Goal: Information Seeking & Learning: Learn about a topic

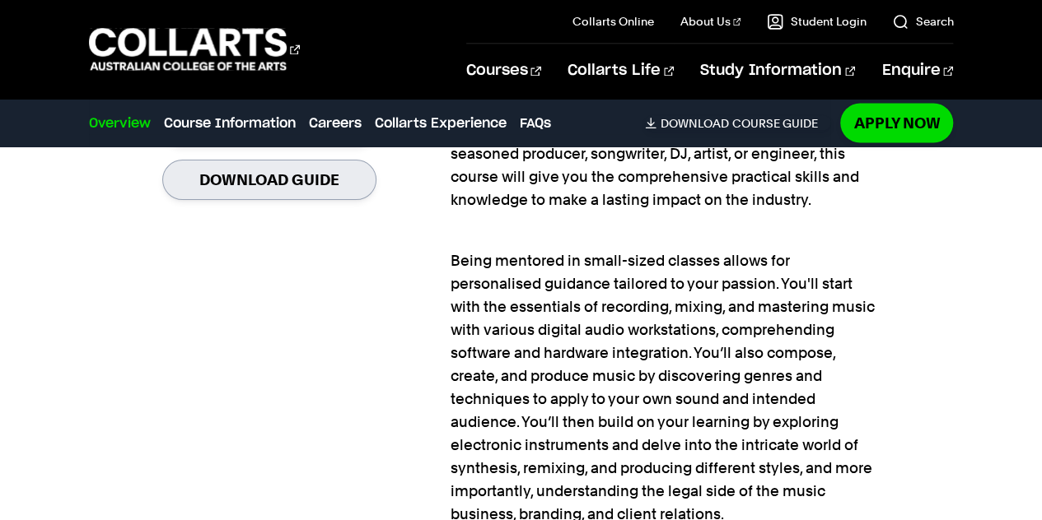
scroll to position [1296, 0]
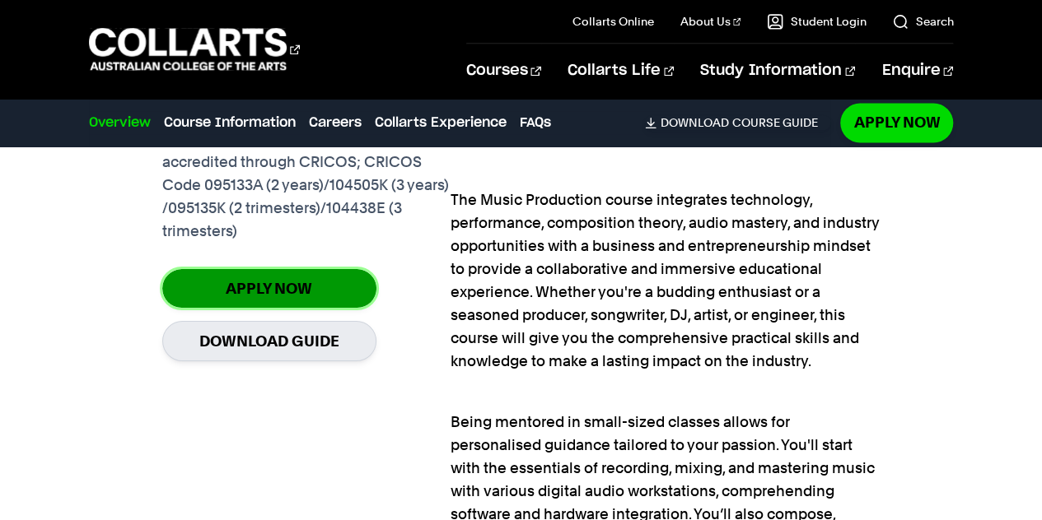
click at [244, 279] on link "Apply Now" at bounding box center [269, 288] width 214 height 39
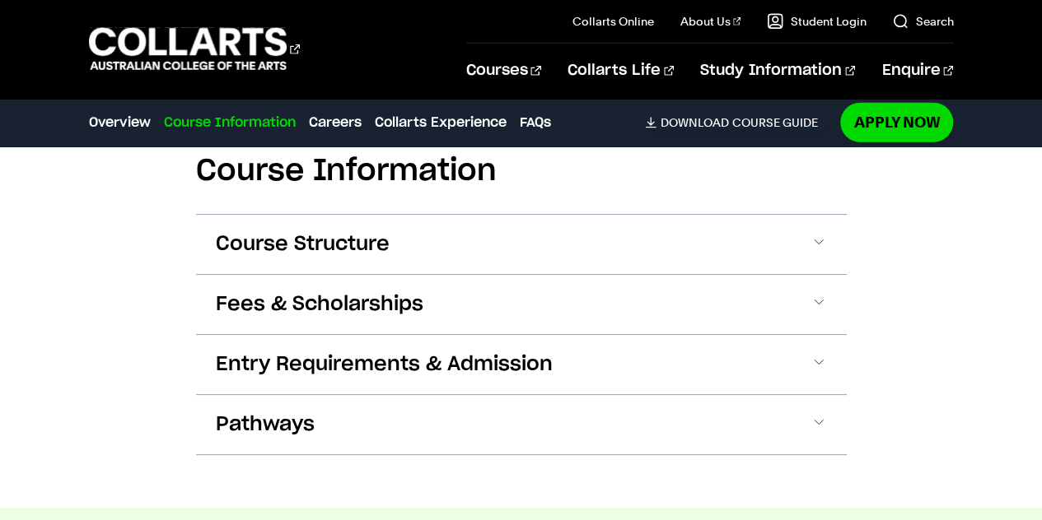
scroll to position [2362, 0]
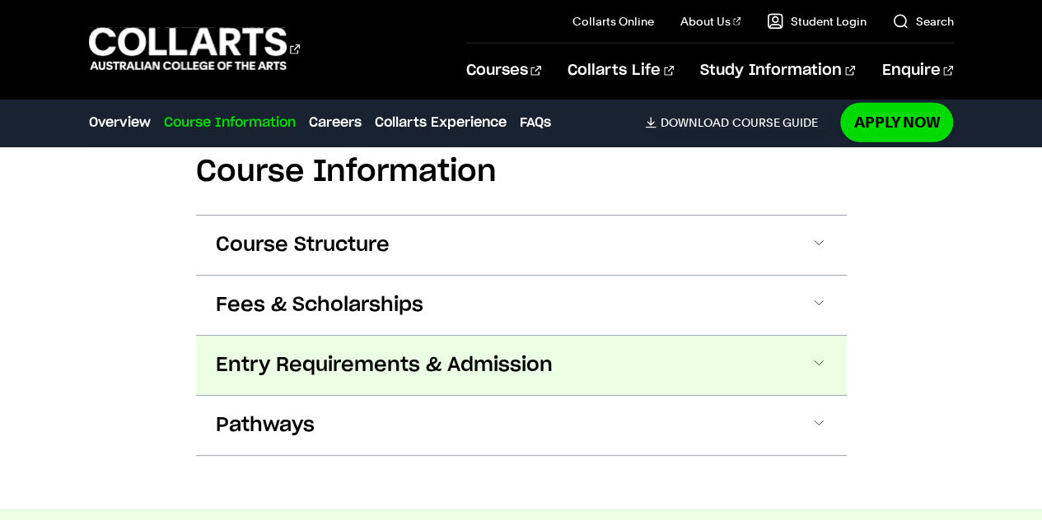
click at [282, 357] on span "Entry Requirements & Admission" at bounding box center [384, 365] width 337 height 26
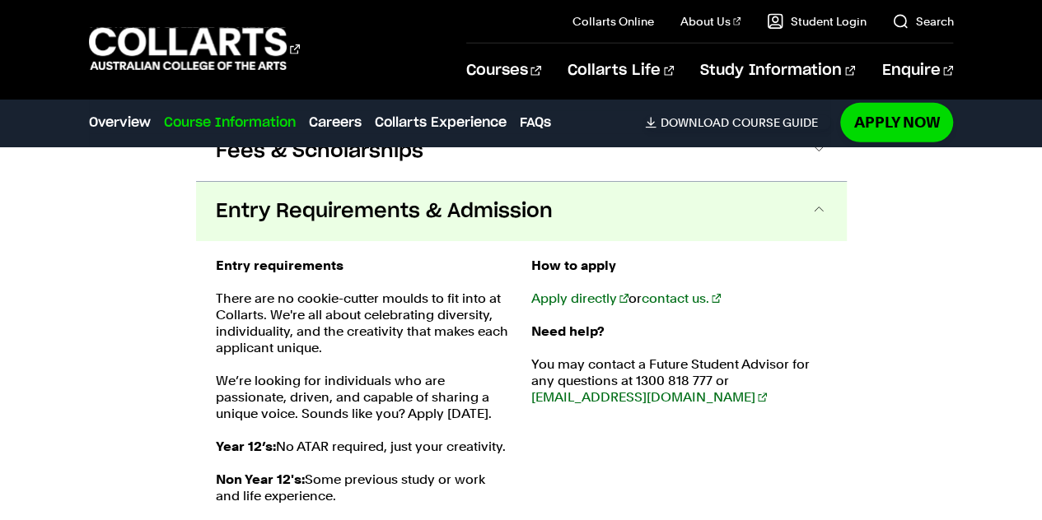
scroll to position [2512, 0]
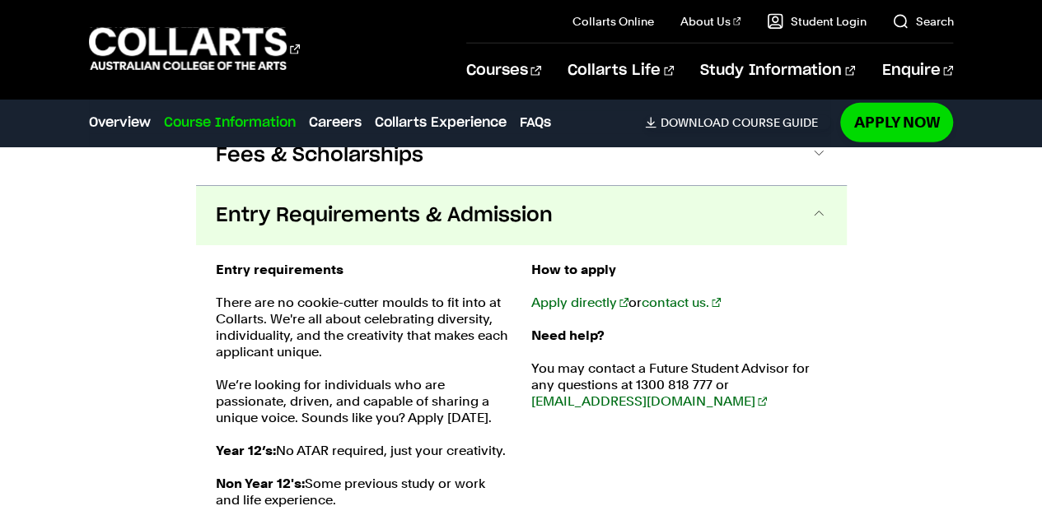
click at [316, 238] on button "Entry Requirements & Admission" at bounding box center [521, 215] width 650 height 59
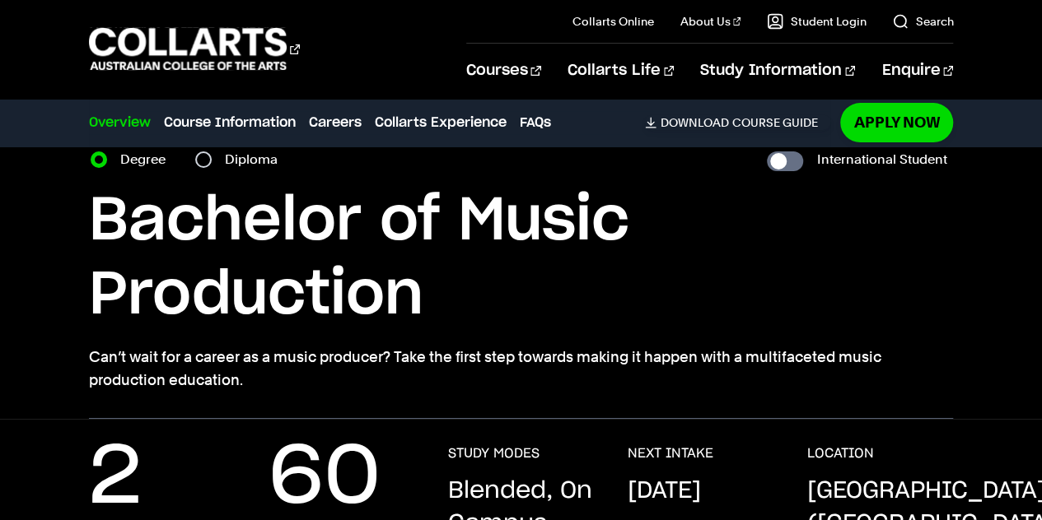
scroll to position [0, 0]
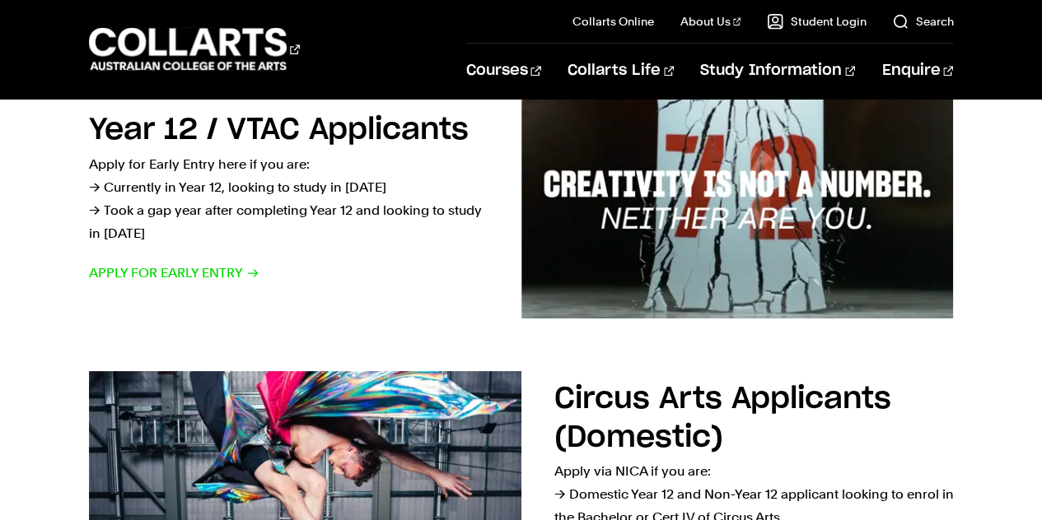
scroll to position [602, 0]
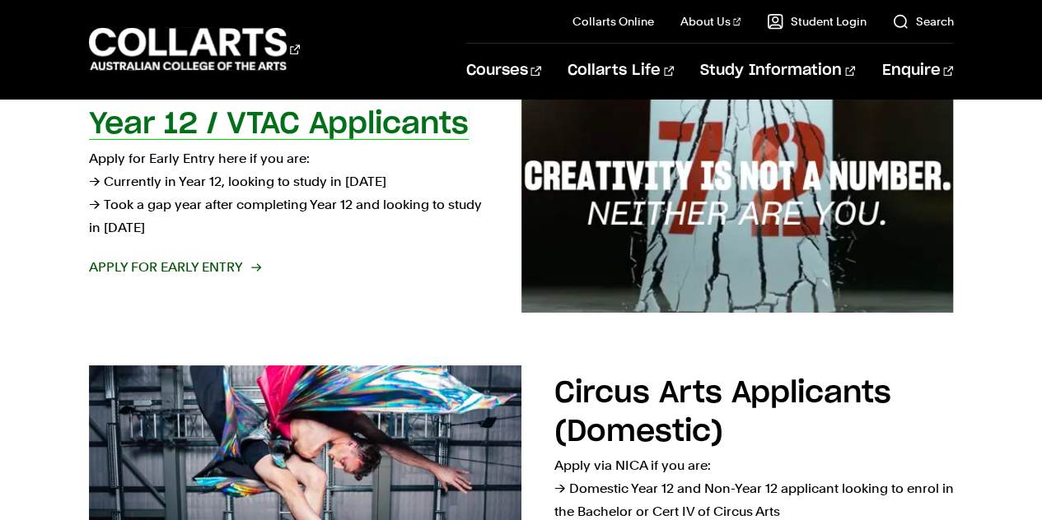
click at [219, 264] on span "Apply for Early Entry" at bounding box center [174, 267] width 170 height 23
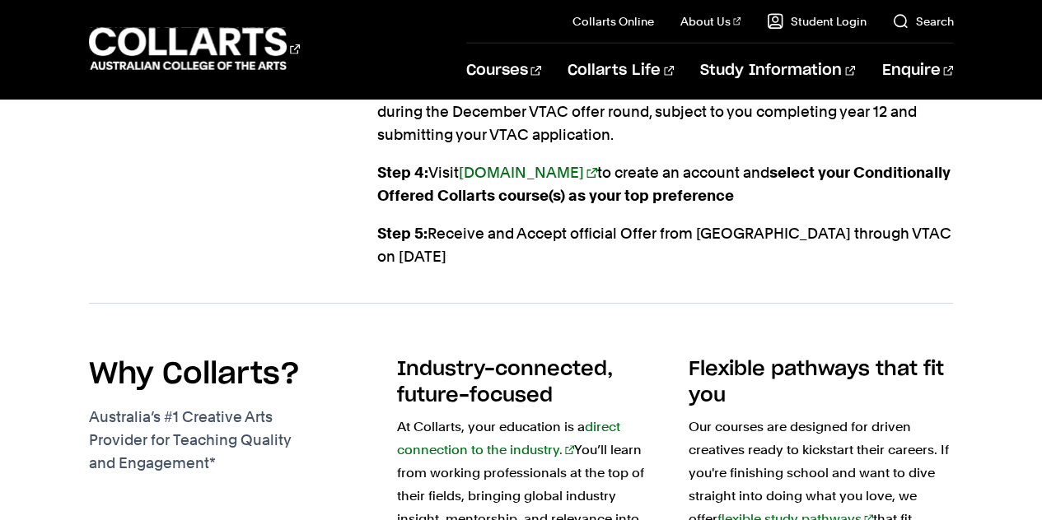
scroll to position [2211, 0]
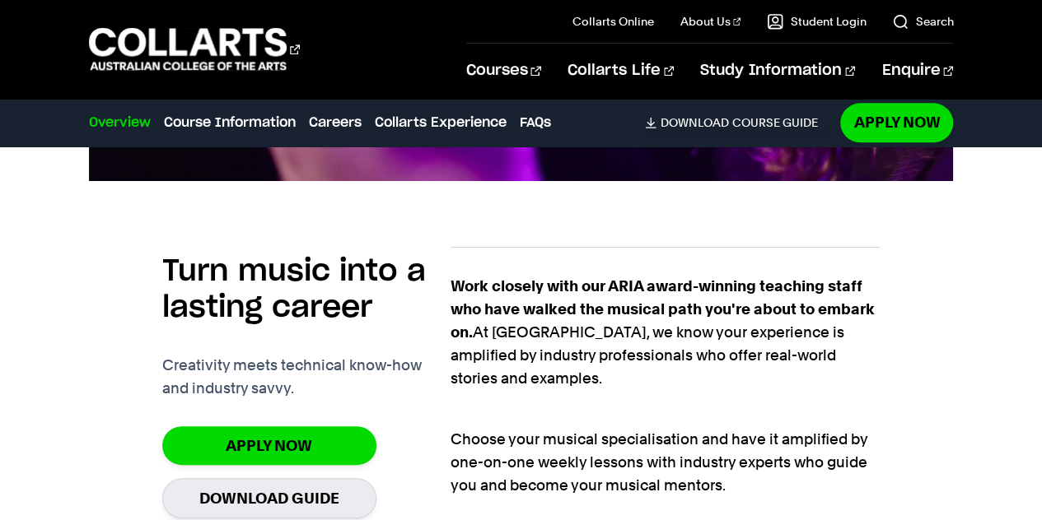
scroll to position [955, 0]
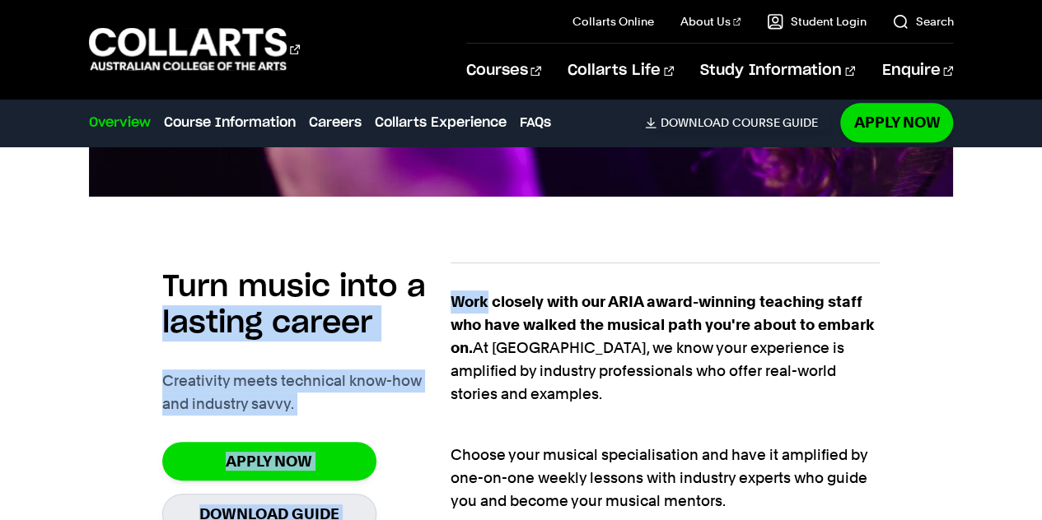
drag, startPoint x: 446, startPoint y: 301, endPoint x: 480, endPoint y: 305, distance: 34.1
click at [480, 305] on section "Turn music into a lasting career Creativity meets technical know-how and indust…" at bounding box center [521, 491] width 718 height 510
click at [480, 305] on strong "Work closely with our ARIA award-winning teaching staff who have walked the mus…" at bounding box center [662, 324] width 424 height 63
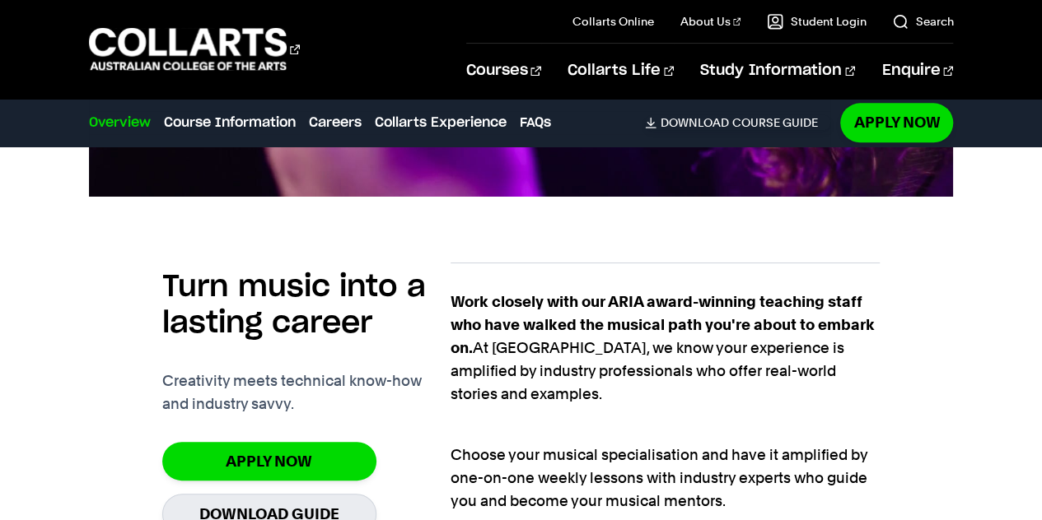
drag, startPoint x: 455, startPoint y: 304, endPoint x: 456, endPoint y: 291, distance: 12.5
click at [456, 293] on strong "Work closely with our ARIA award-winning teaching staff who have walked the mus…" at bounding box center [662, 324] width 424 height 63
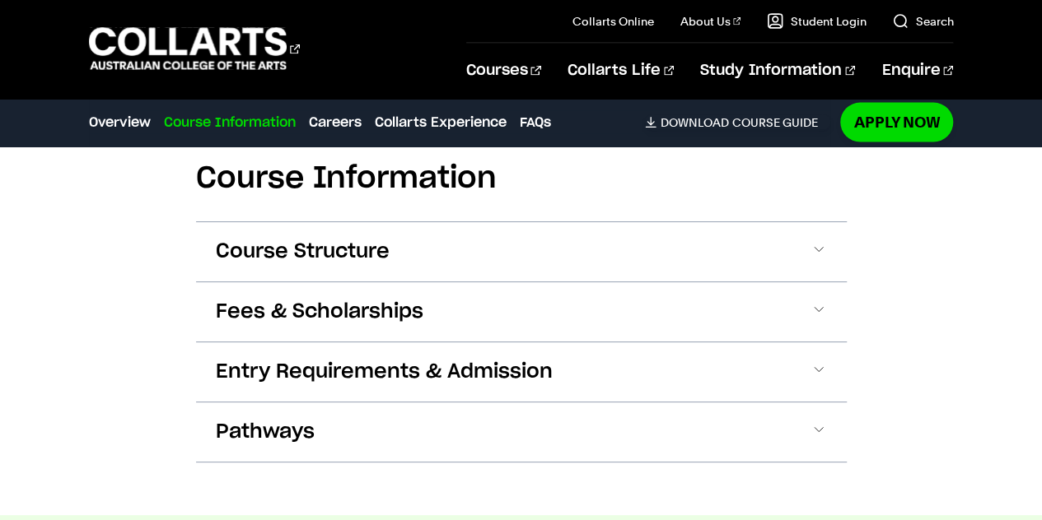
click at [456, 291] on button "Fees & Scholarships" at bounding box center [521, 311] width 650 height 59
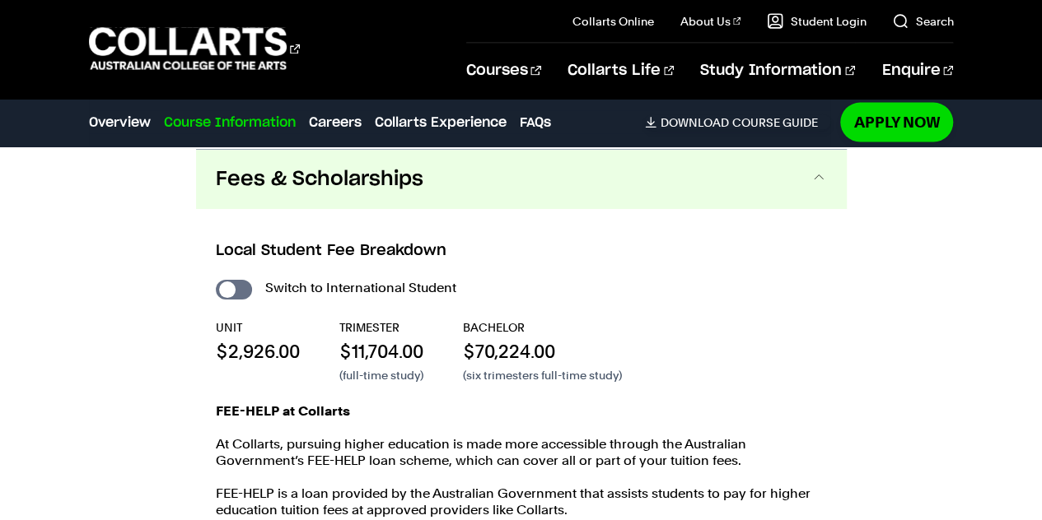
scroll to position [1750, 0]
click at [405, 185] on span "Fees & Scholarships" at bounding box center [319, 179] width 207 height 26
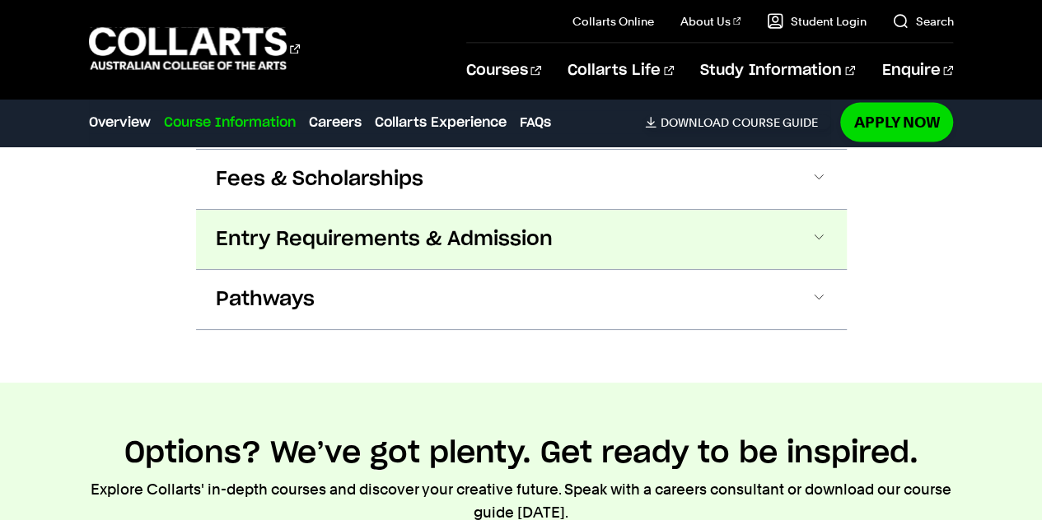
click at [400, 233] on span "Entry Requirements & Admission" at bounding box center [384, 239] width 337 height 26
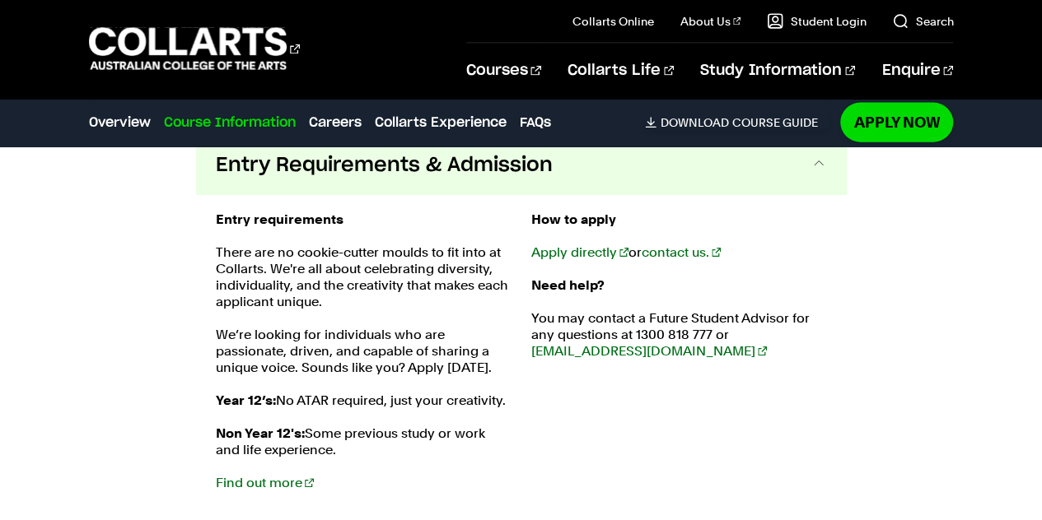
scroll to position [1826, 0]
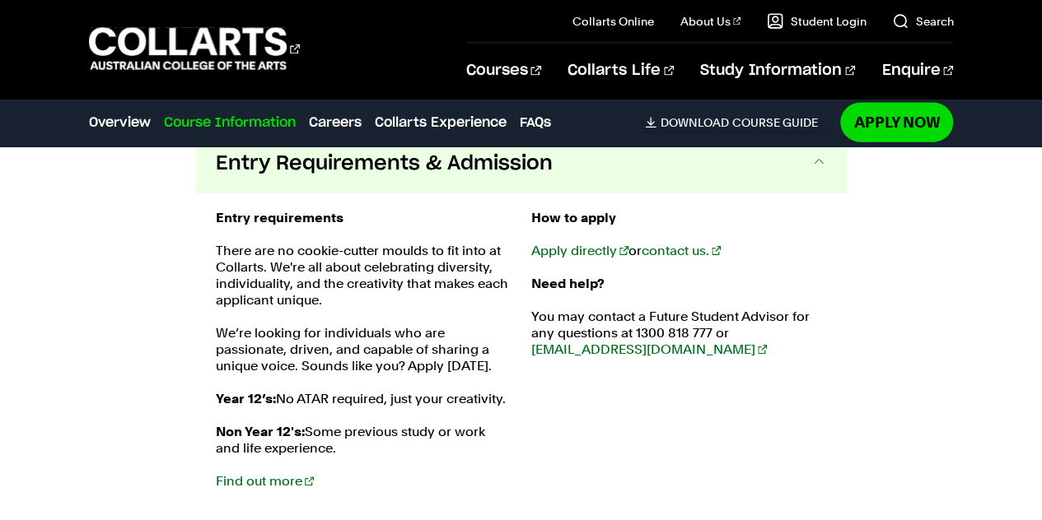
click at [555, 182] on button "Entry Requirements & Admission" at bounding box center [521, 163] width 650 height 59
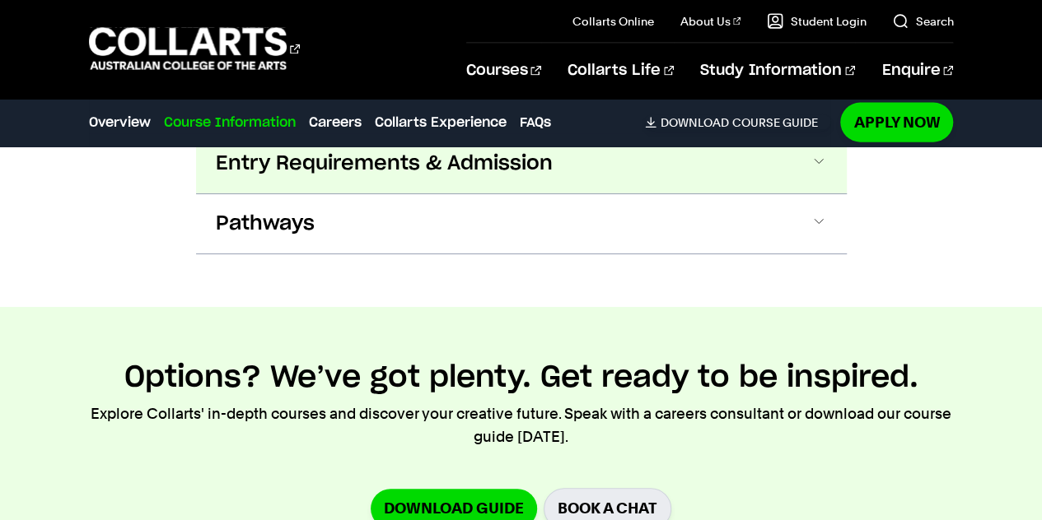
click at [555, 182] on button "Entry Requirements & Admission" at bounding box center [521, 163] width 650 height 59
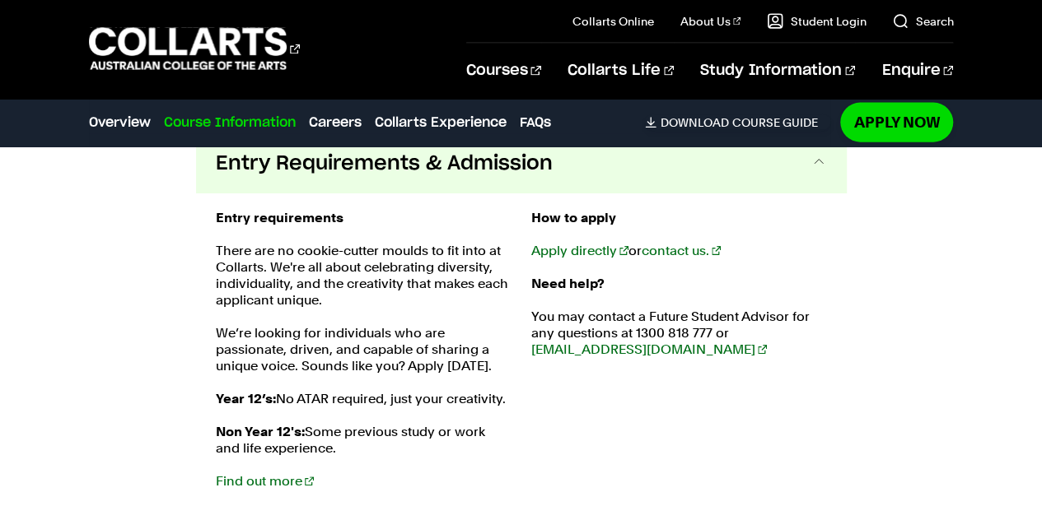
scroll to position [1811, 0]
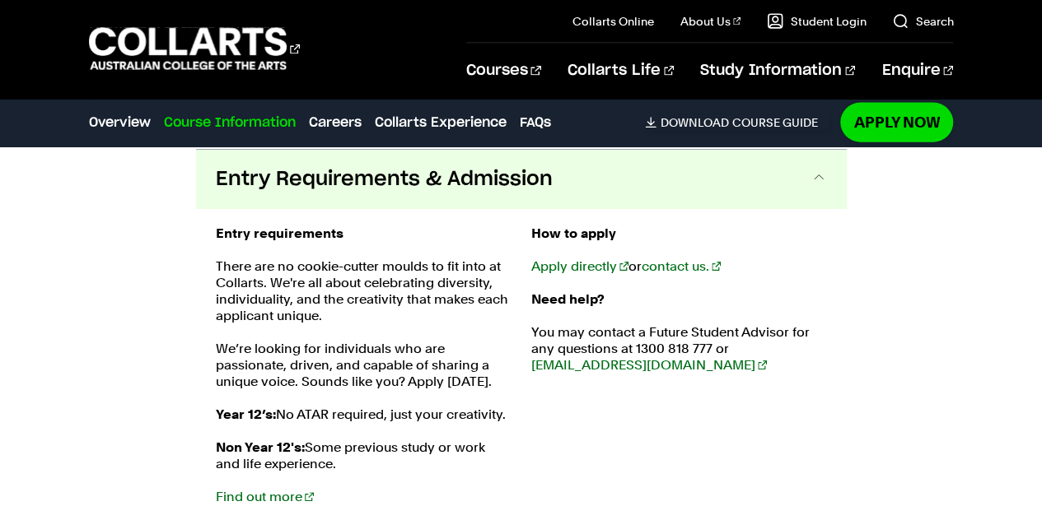
click at [535, 177] on span "Entry Requirements & Admission" at bounding box center [384, 179] width 337 height 26
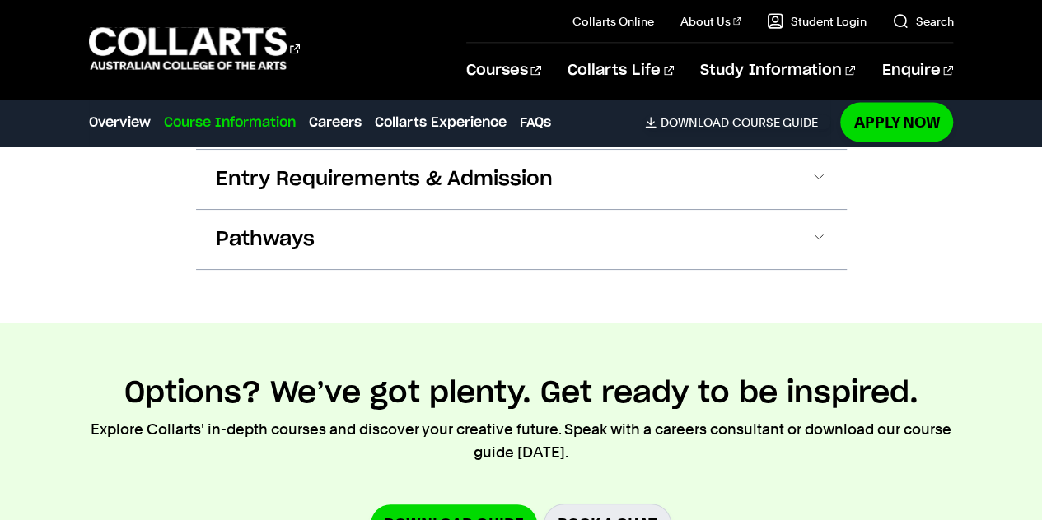
click at [480, 268] on div "Pathways Opportunities and experiences. Gain in-depth knowledge and industry ex…" at bounding box center [521, 239] width 650 height 61
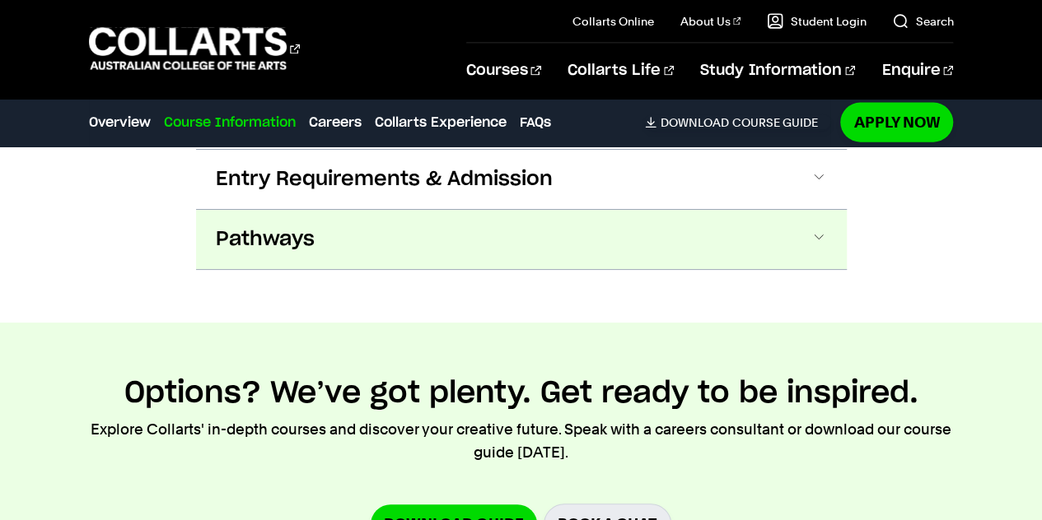
click at [502, 251] on button "Pathways" at bounding box center [521, 239] width 650 height 59
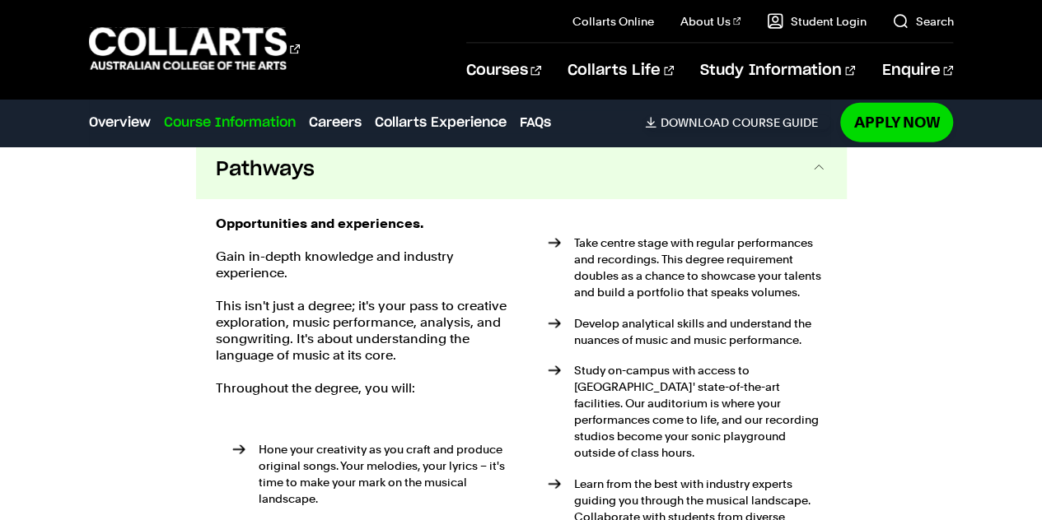
click at [461, 193] on button "Pathways" at bounding box center [521, 169] width 650 height 59
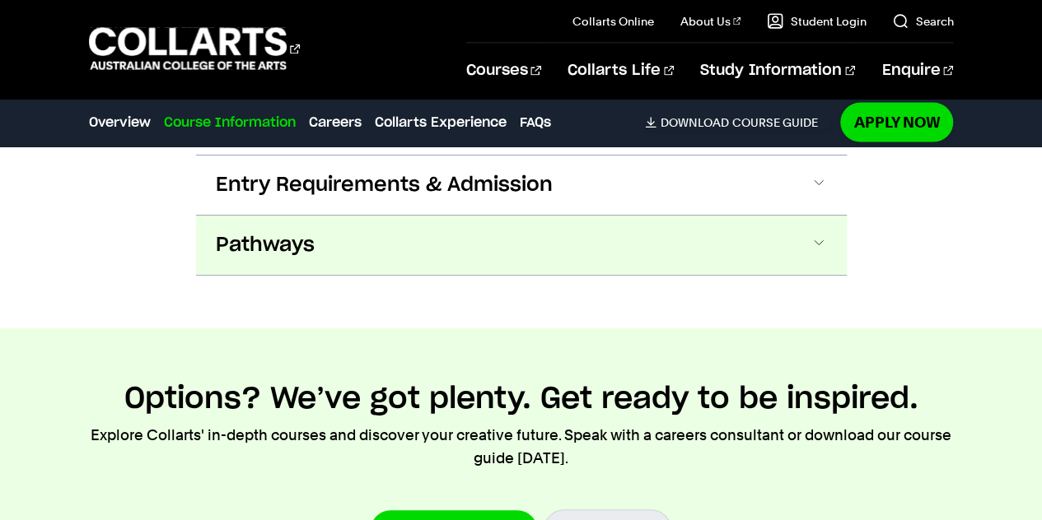
click at [461, 193] on span "Entry Requirements & Admission" at bounding box center [384, 185] width 337 height 26
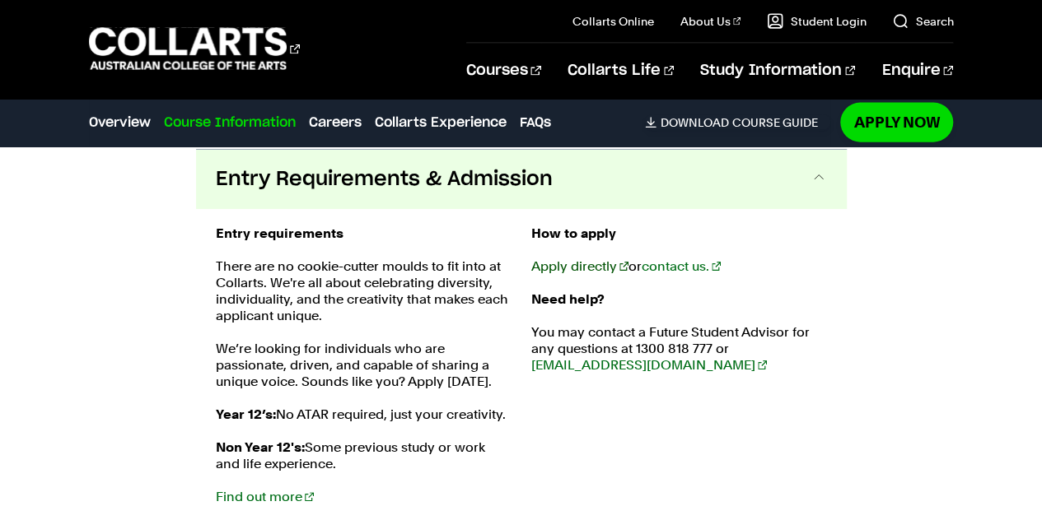
click at [572, 263] on link "Apply directly" at bounding box center [579, 267] width 97 height 16
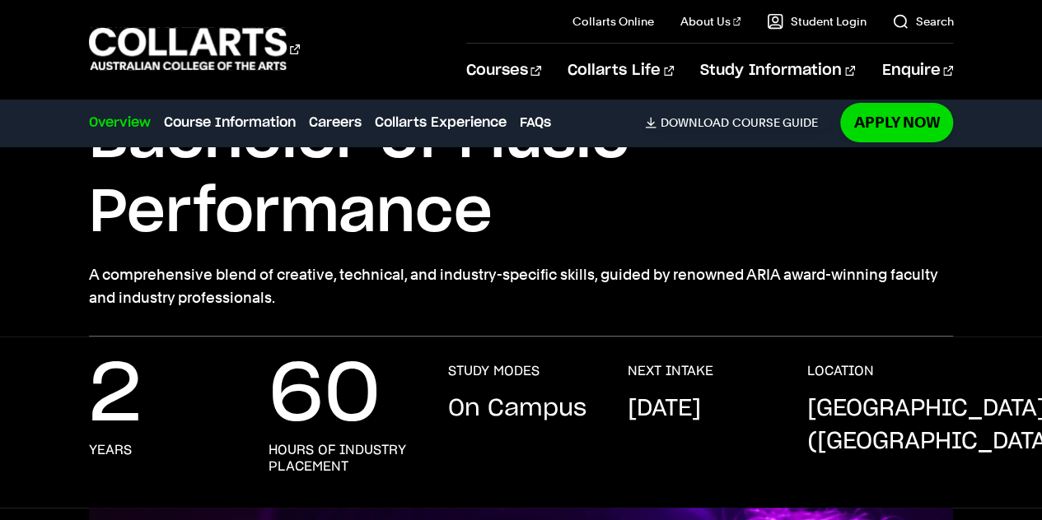
scroll to position [0, 0]
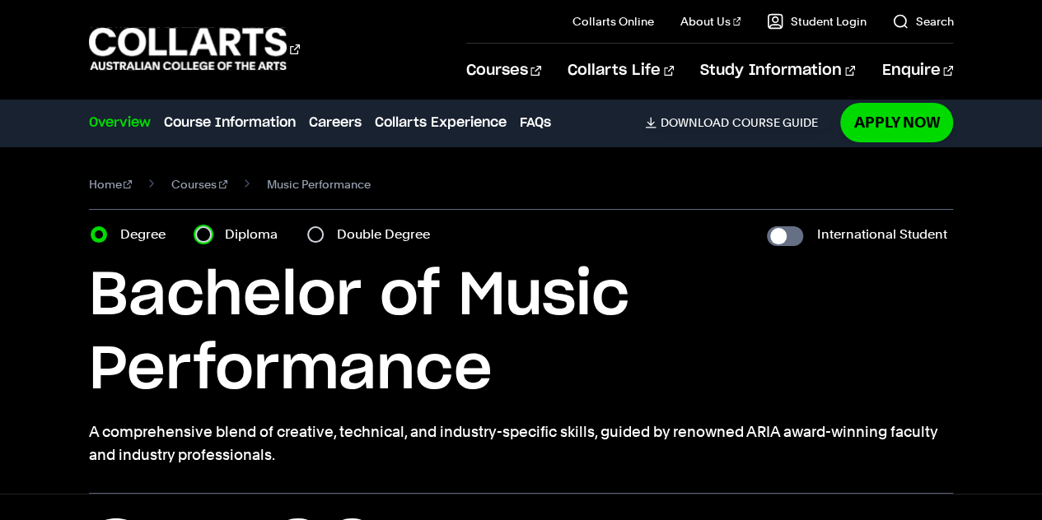
click at [207, 233] on input "Diploma" at bounding box center [203, 234] width 16 height 16
radio input "true"
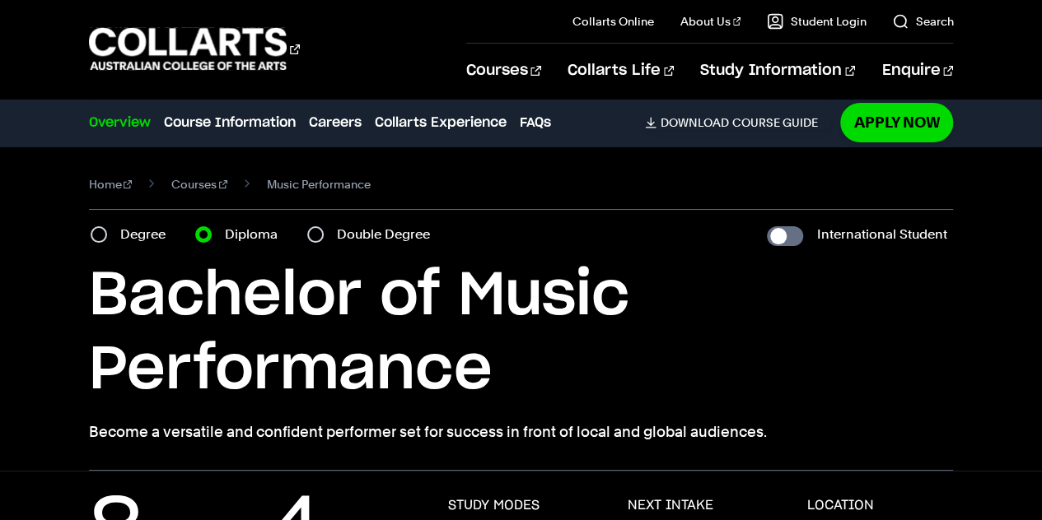
click at [134, 223] on label "Degree" at bounding box center [147, 234] width 55 height 23
click at [107, 226] on input "Degree" at bounding box center [99, 234] width 16 height 16
radio input "true"
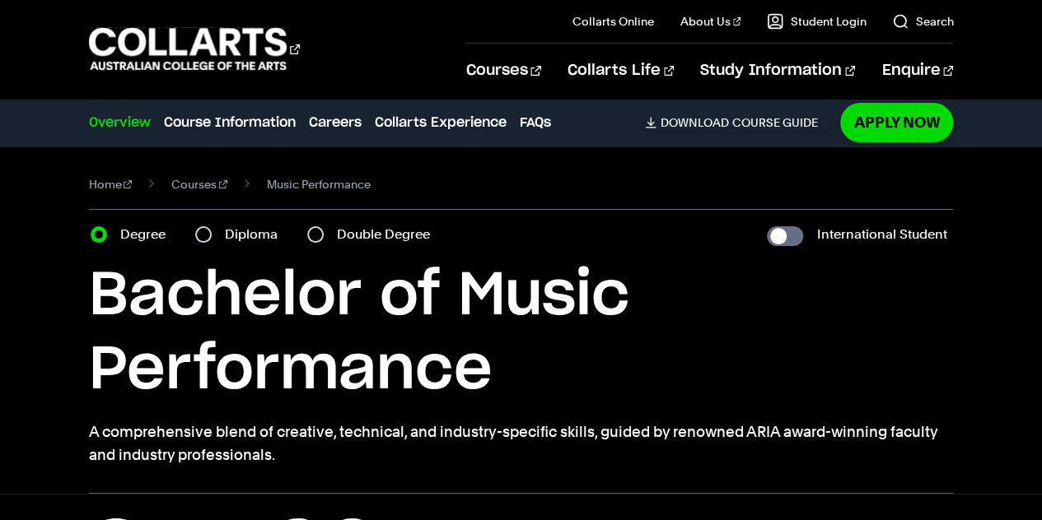
click at [216, 230] on div "Diploma" at bounding box center [241, 234] width 92 height 23
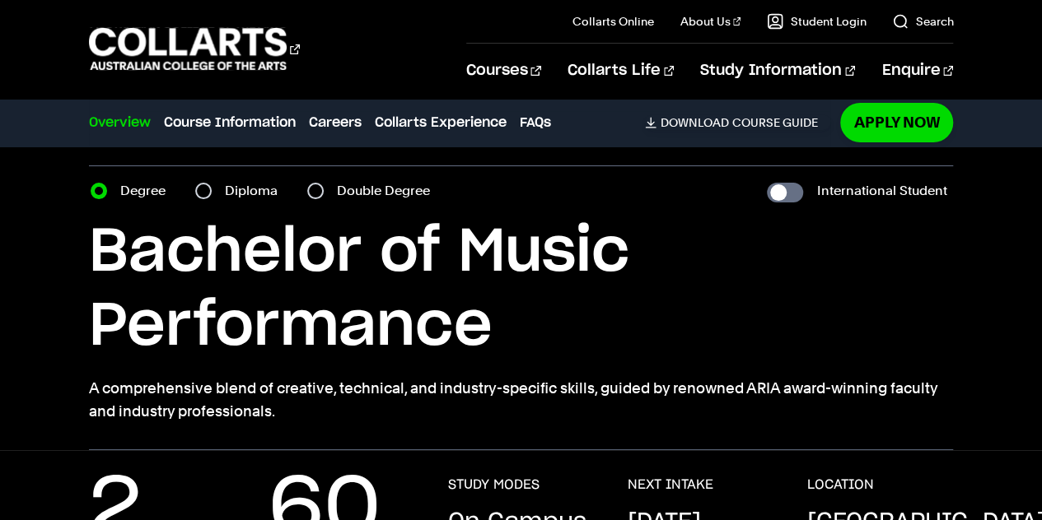
scroll to position [39, 0]
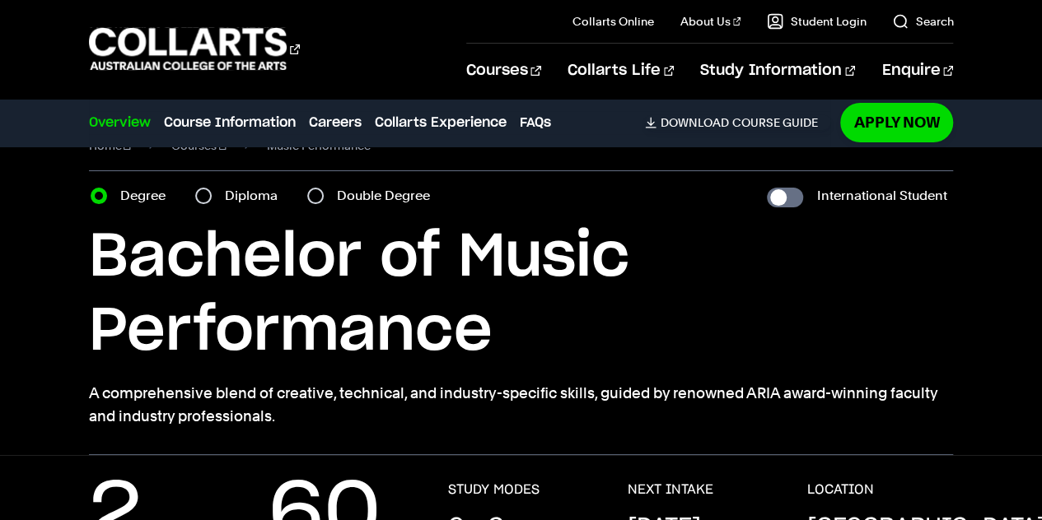
click at [216, 230] on h1 "Bachelor of Music Performance" at bounding box center [521, 295] width 865 height 148
click at [217, 180] on section "Home Courses Music Performance Course variant Degree Diploma Double Degree Inte…" at bounding box center [521, 281] width 865 height 347
click at [214, 184] on div "Diploma" at bounding box center [241, 195] width 92 height 23
click at [208, 195] on input "Diploma" at bounding box center [203, 196] width 16 height 16
radio input "true"
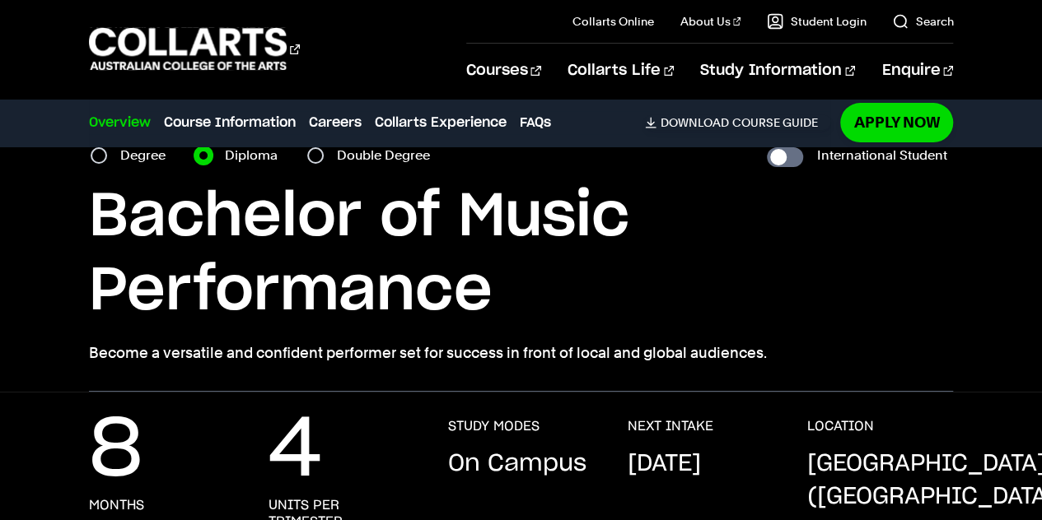
scroll to position [75, 0]
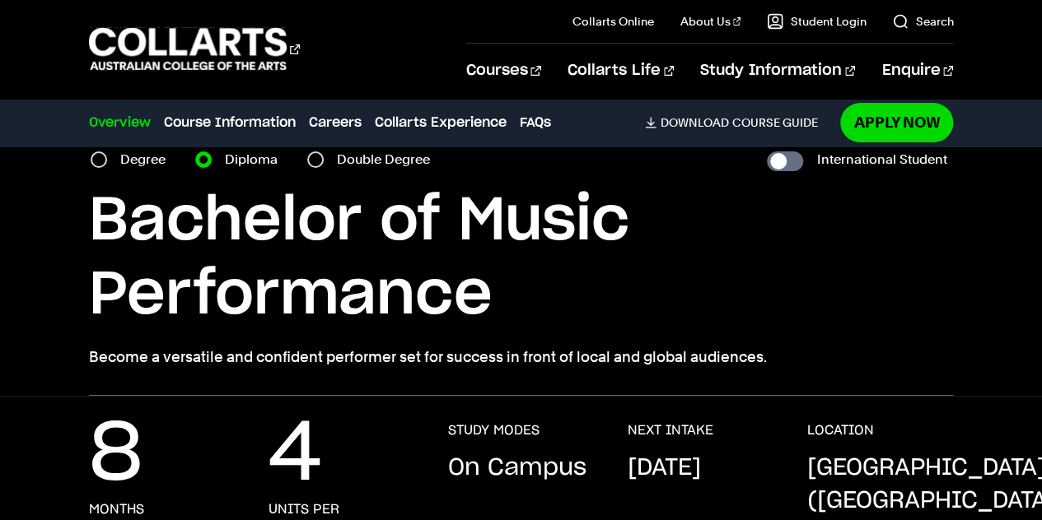
click at [140, 167] on label "Degree" at bounding box center [147, 159] width 55 height 23
click at [107, 167] on input "Degree" at bounding box center [99, 160] width 16 height 16
radio input "true"
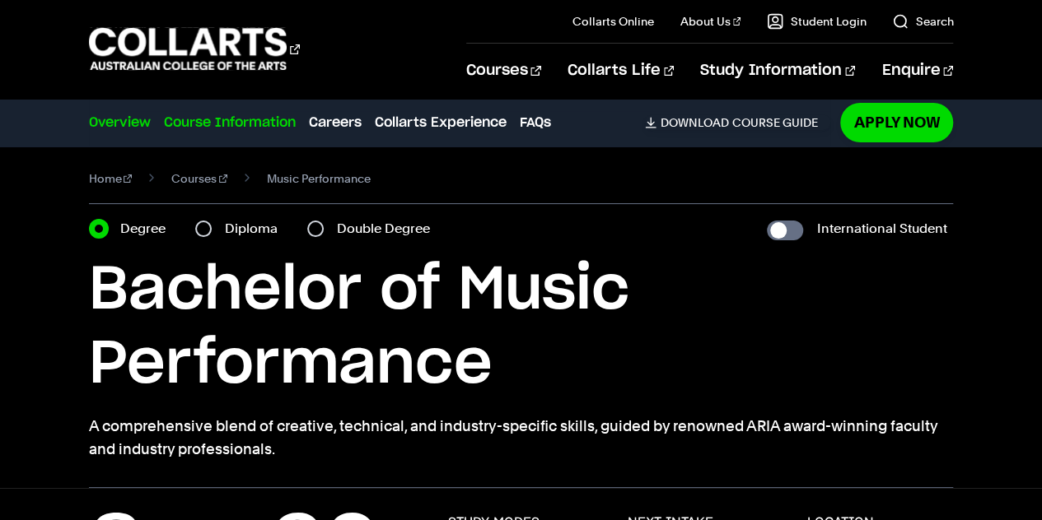
scroll to position [7, 0]
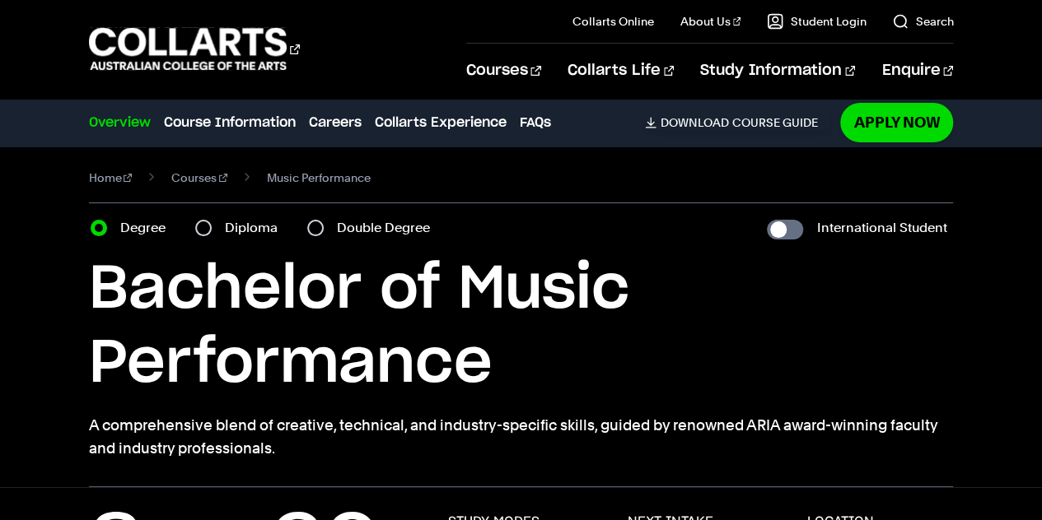
click at [343, 226] on label "Double Degree" at bounding box center [388, 228] width 103 height 23
click at [324, 226] on input "Double Degree" at bounding box center [315, 228] width 16 height 16
radio input "true"
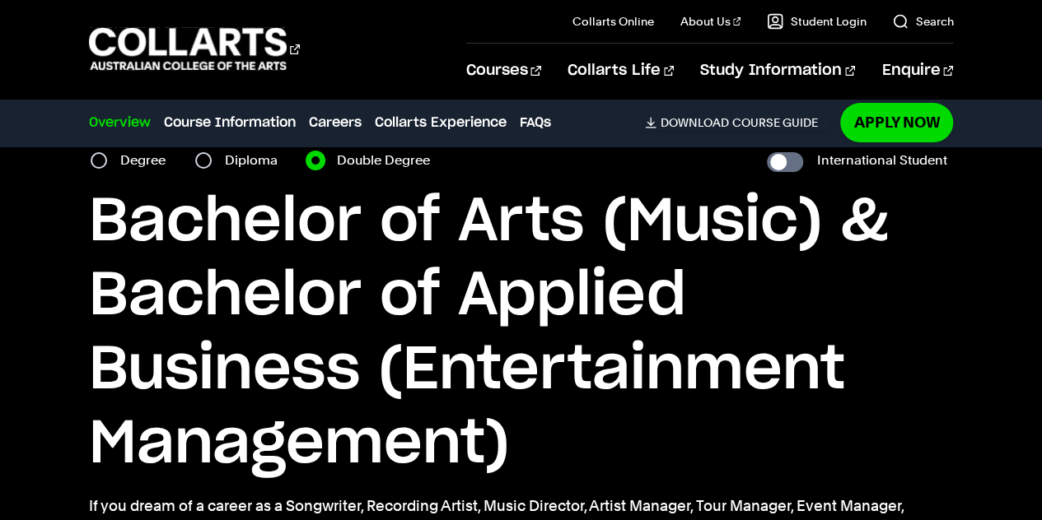
scroll to position [75, 0]
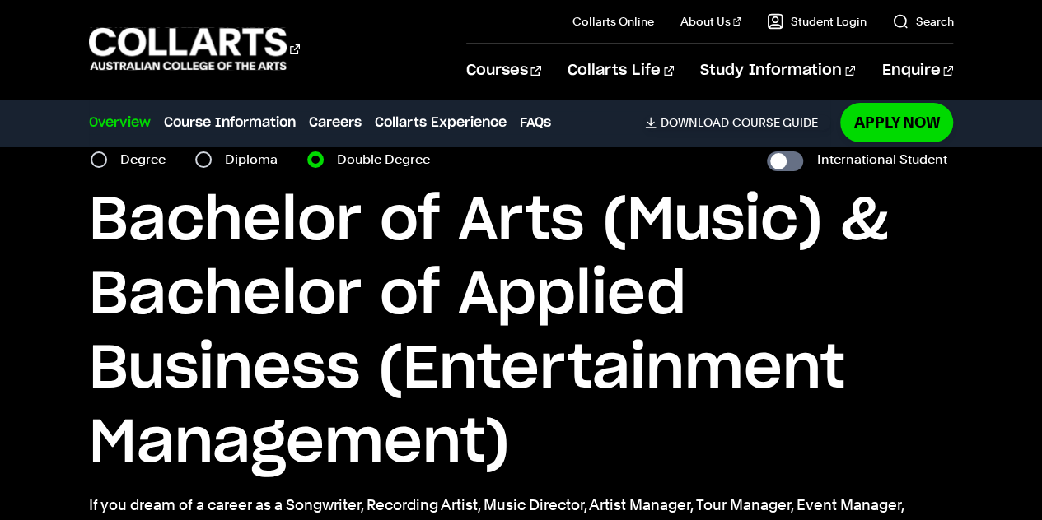
click at [122, 162] on label "Degree" at bounding box center [147, 159] width 55 height 23
click at [107, 162] on input "Degree" at bounding box center [99, 160] width 16 height 16
radio input "true"
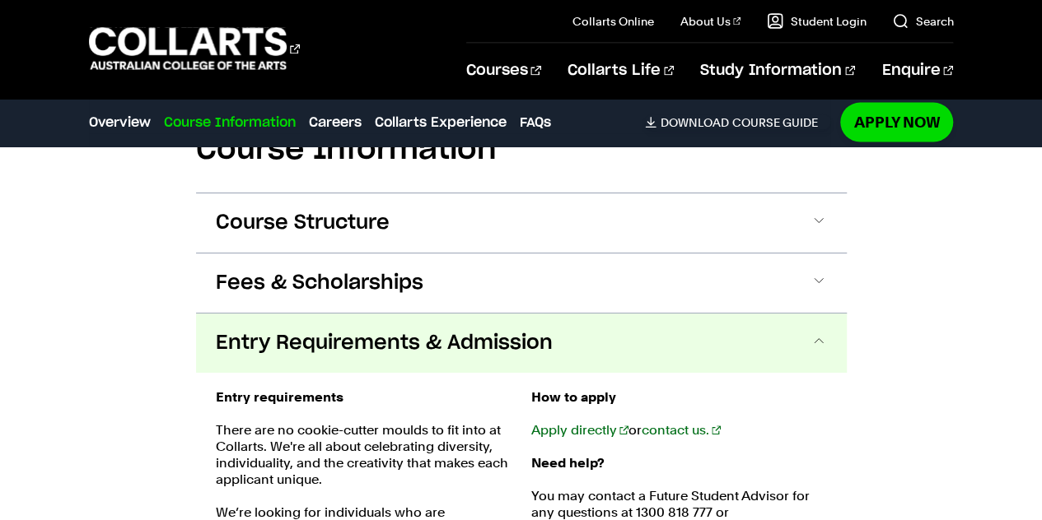
scroll to position [1649, 0]
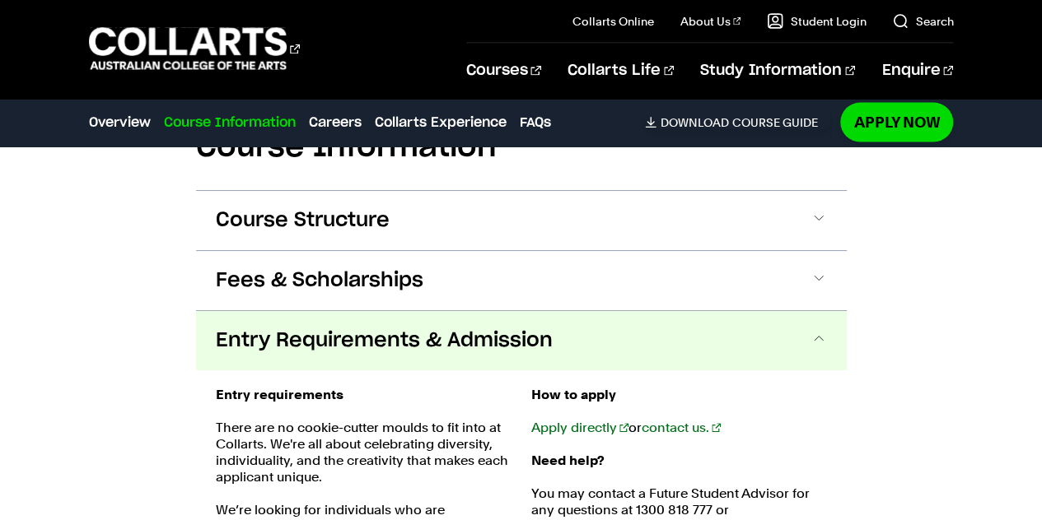
click at [254, 335] on span "Entry Requirements & Admission" at bounding box center [384, 341] width 337 height 26
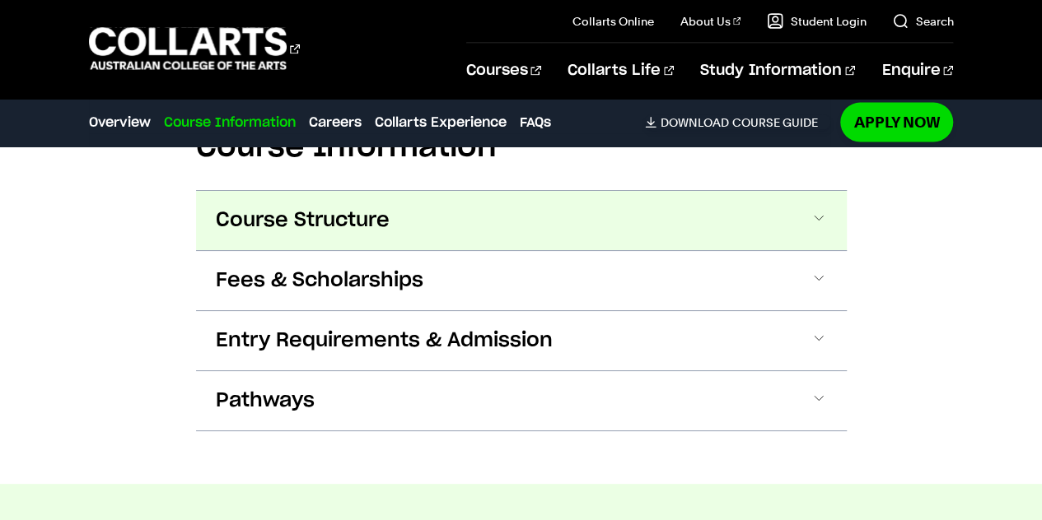
click at [307, 230] on span "Course Structure" at bounding box center [303, 220] width 174 height 26
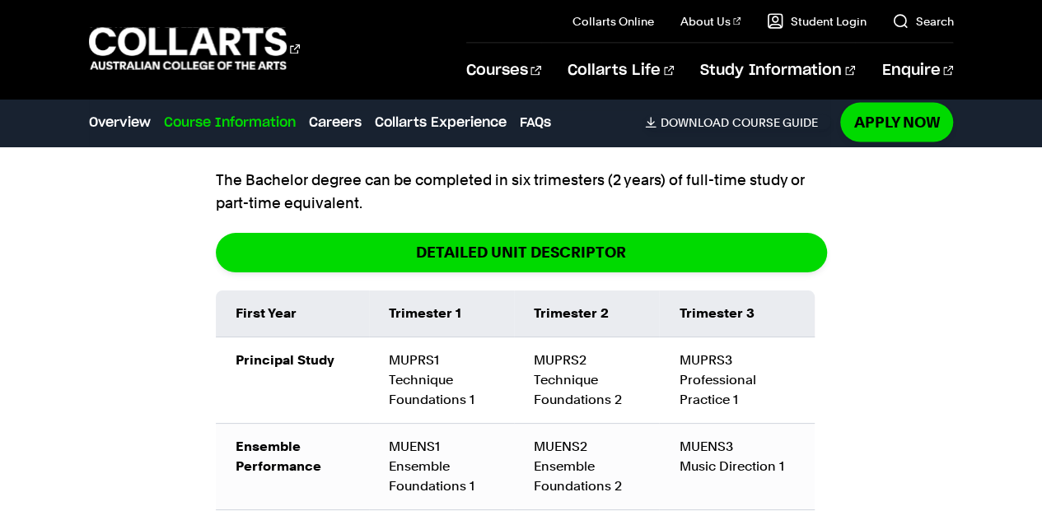
scroll to position [1820, 0]
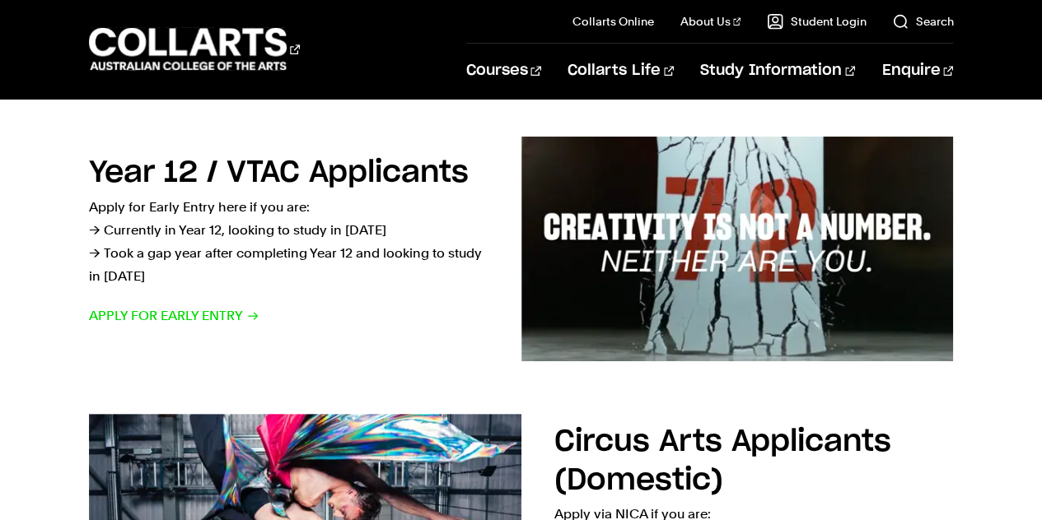
scroll to position [556, 0]
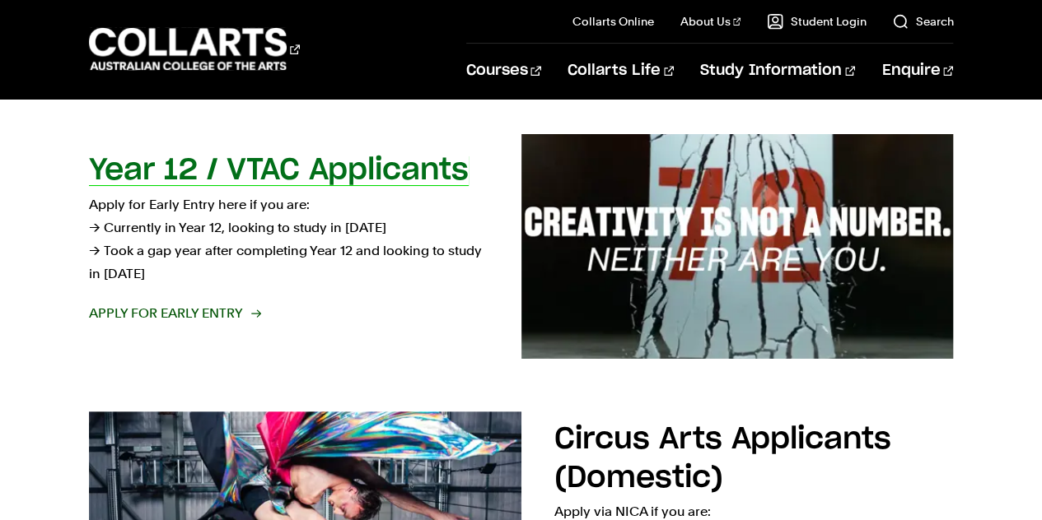
click at [293, 325] on div "Year 12 / VTAC Applicants Apply for Early Entry here if you are: → Currently in…" at bounding box center [288, 247] width 399 height 190
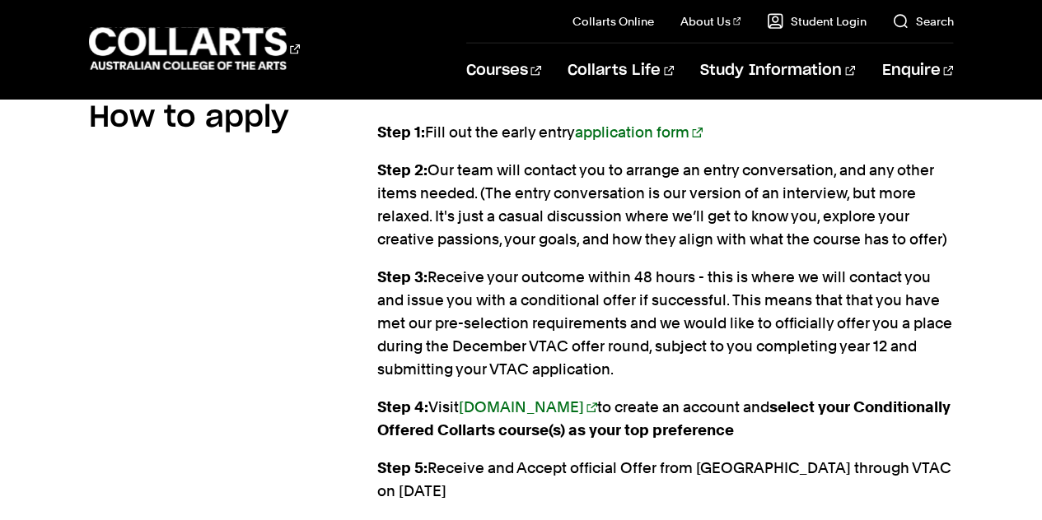
scroll to position [1964, 0]
click at [515, 398] on link "[DOMAIN_NAME]" at bounding box center [528, 406] width 138 height 17
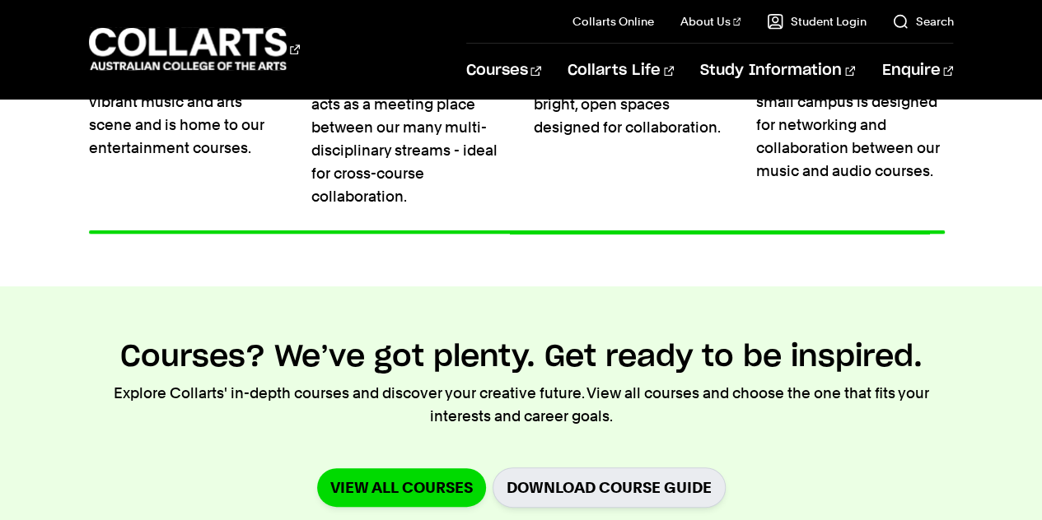
scroll to position [3732, 0]
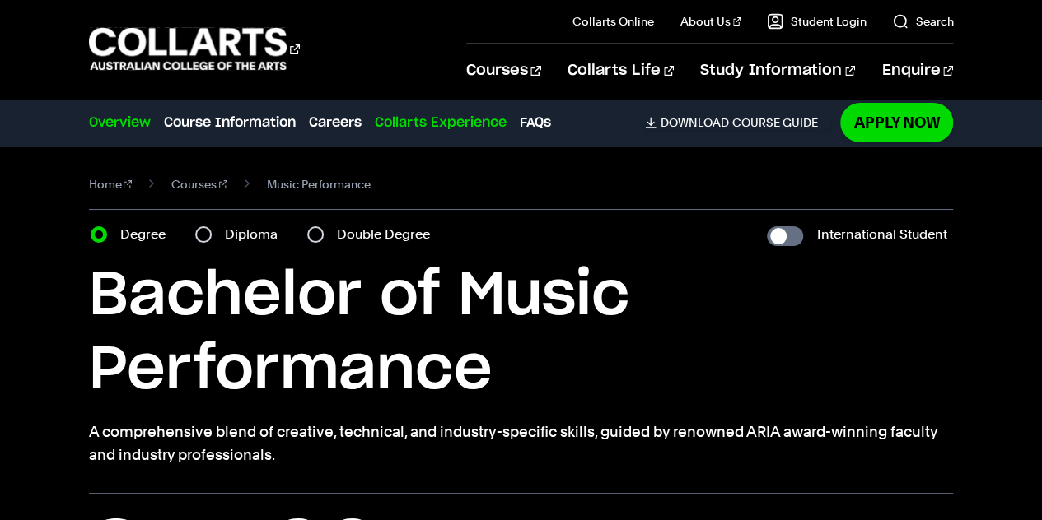
click at [448, 114] on link "Collarts Experience" at bounding box center [441, 123] width 132 height 20
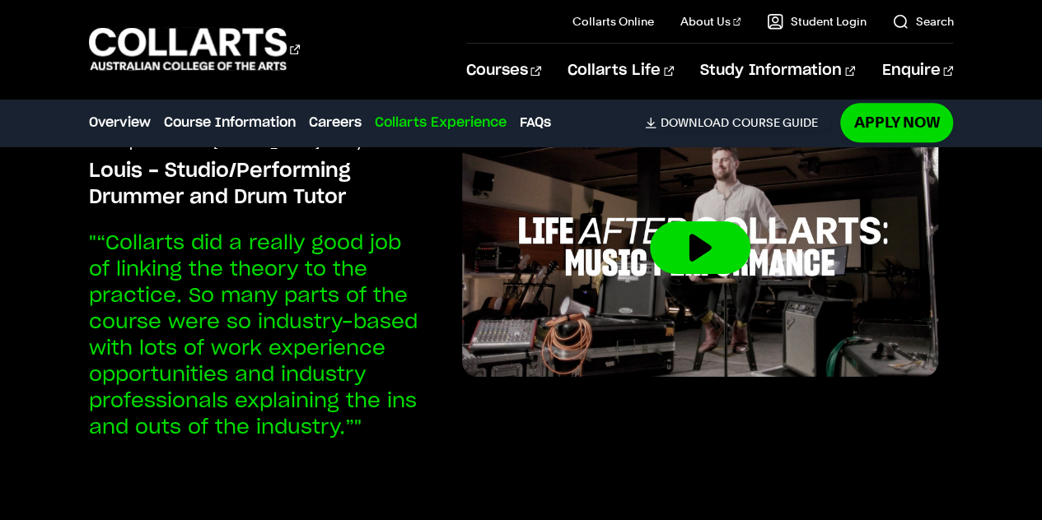
scroll to position [3768, 0]
click at [534, 115] on link "FAQs" at bounding box center [535, 123] width 31 height 20
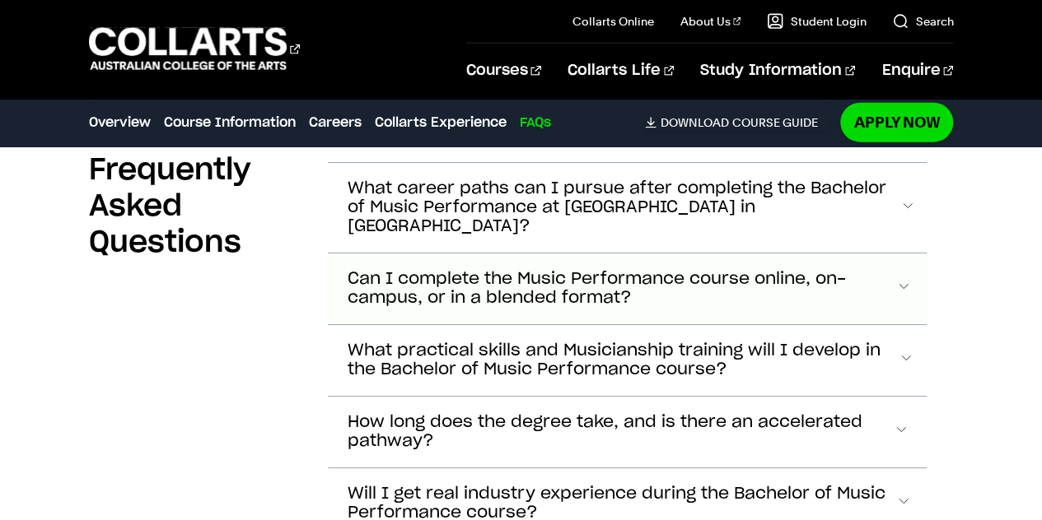
scroll to position [5154, 0]
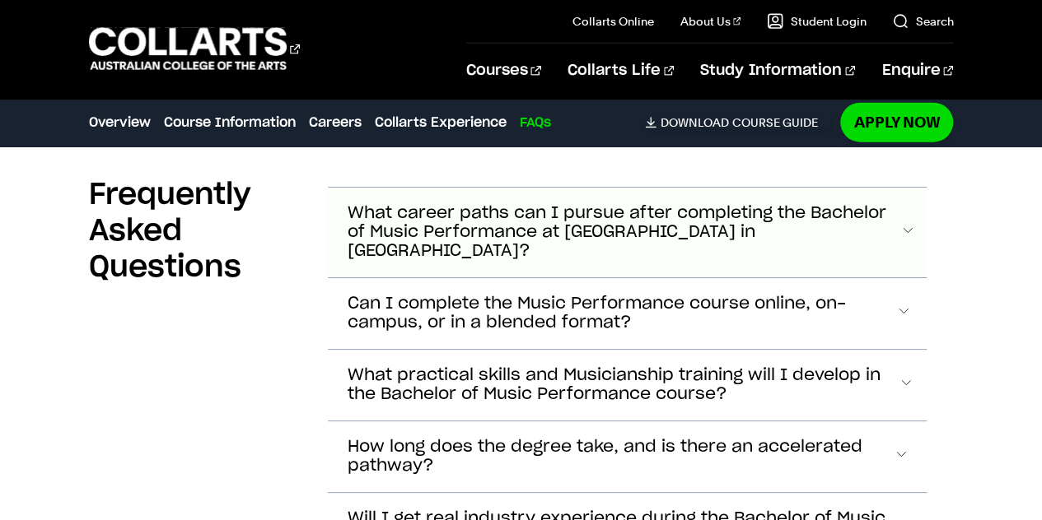
click at [405, 210] on span "What career paths can I pursue after completing the Bachelor of Music Performan…" at bounding box center [623, 232] width 552 height 57
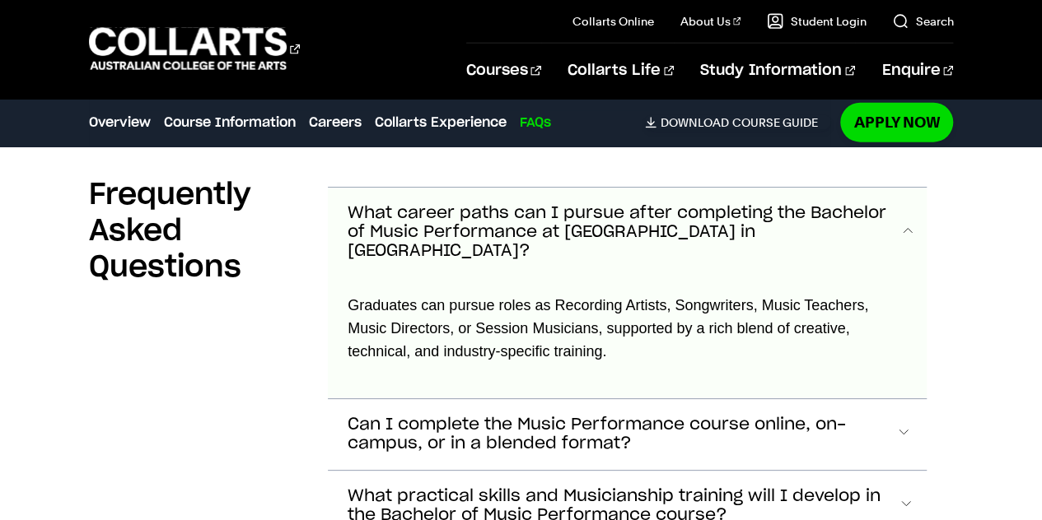
scroll to position [5167, 0]
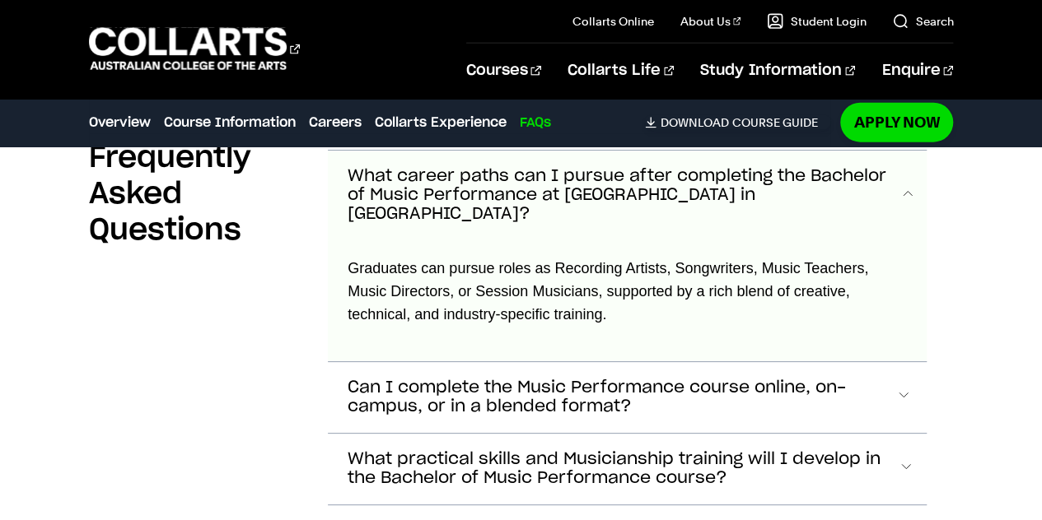
click at [418, 199] on span "What career paths can I pursue after completing the Bachelor of Music Performan…" at bounding box center [623, 195] width 552 height 57
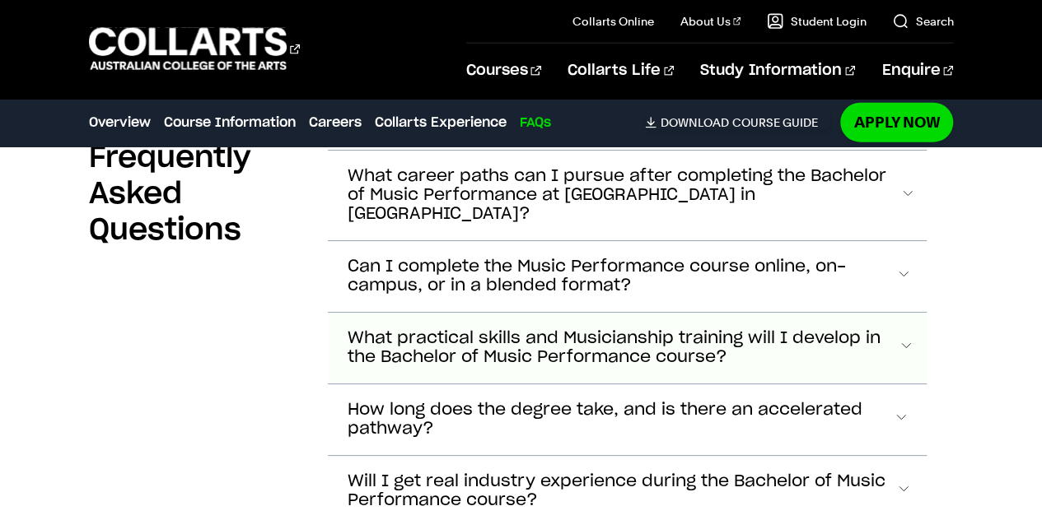
click at [738, 329] on span "What practical skills and Musicianship training will I develop in the Bachelor …" at bounding box center [621, 348] width 549 height 38
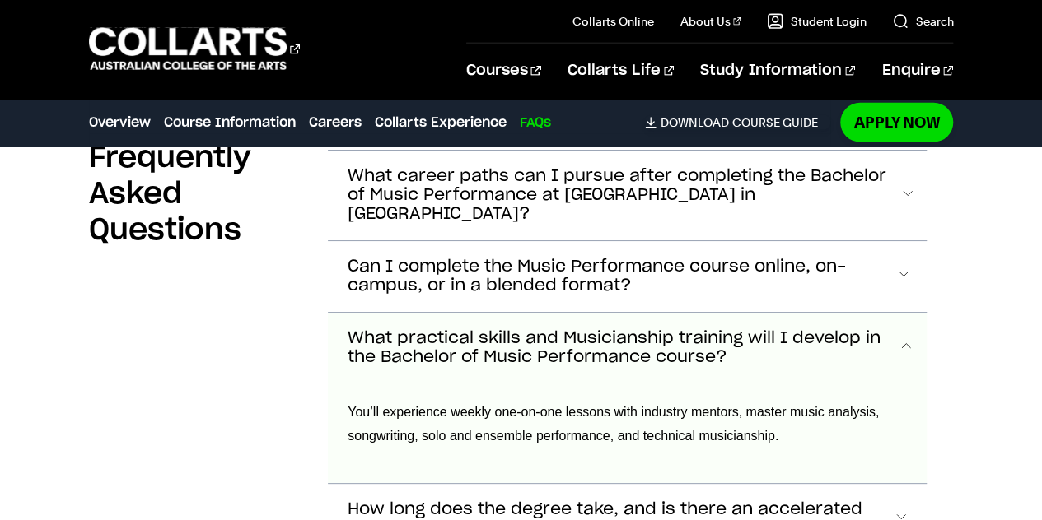
scroll to position [5309, 0]
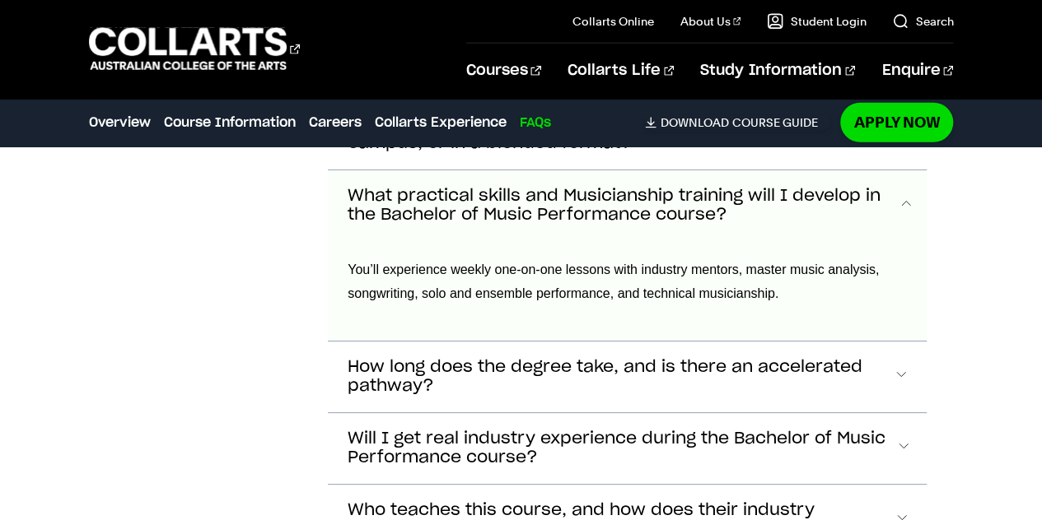
click at [663, 241] on div "You’ll experience weekly one-on-one lessons with industry mentors, master music…" at bounding box center [627, 291] width 599 height 100
click at [632, 193] on span "What practical skills and Musicianship training will I develop in the Bachelor …" at bounding box center [621, 206] width 549 height 38
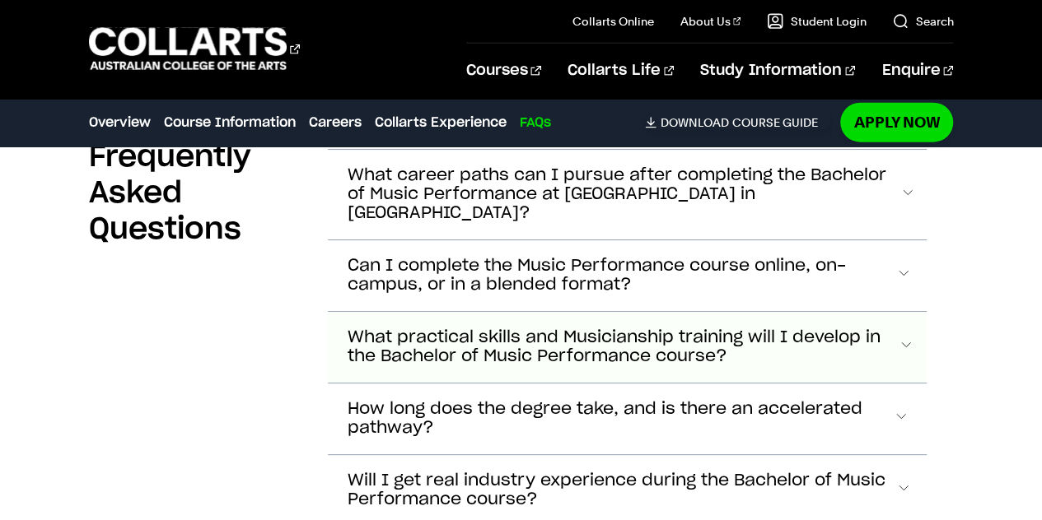
scroll to position [5163, 0]
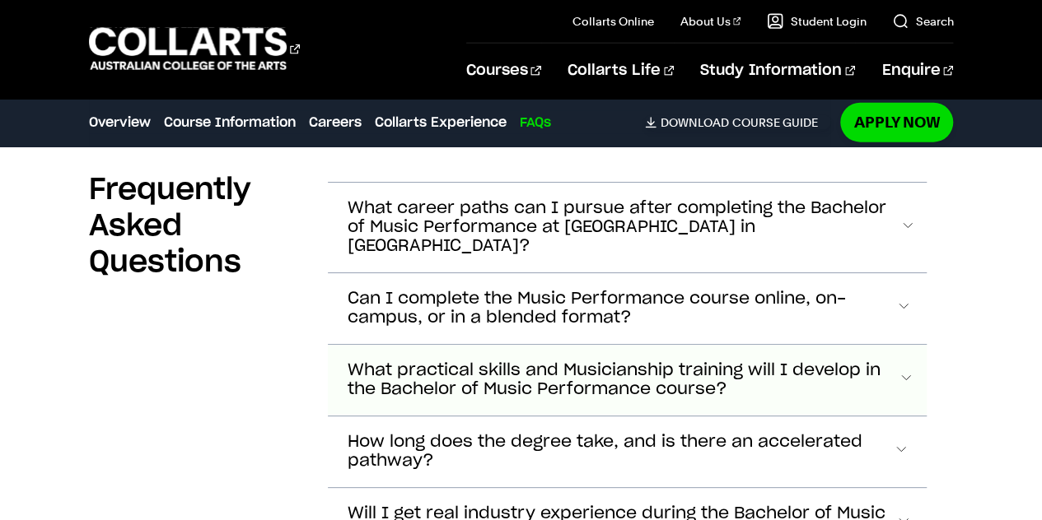
click at [632, 193] on button "What career paths can I pursue after completing the Bachelor of Music Performan…" at bounding box center [627, 228] width 599 height 90
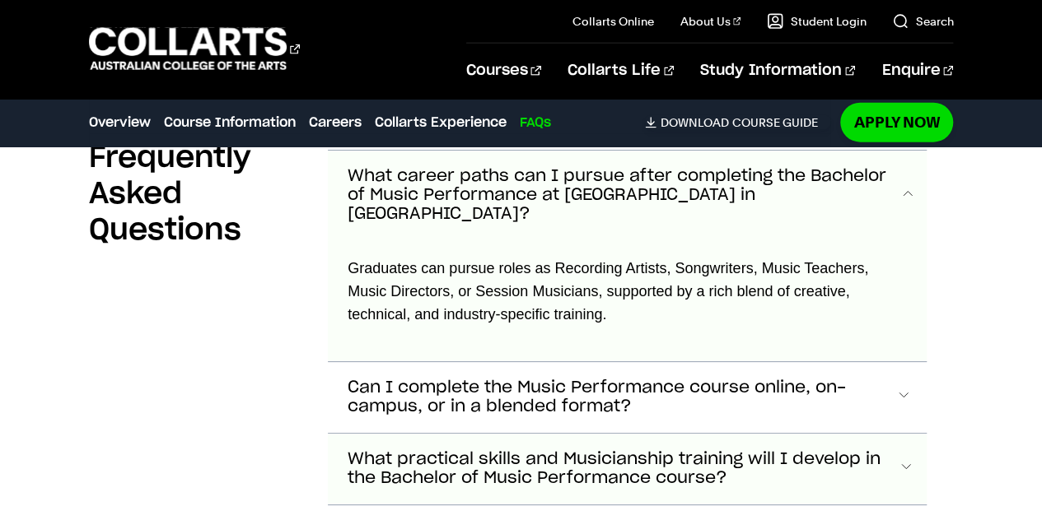
click at [632, 193] on span "What career paths can I pursue after completing the Bachelor of Music Performan…" at bounding box center [623, 195] width 552 height 57
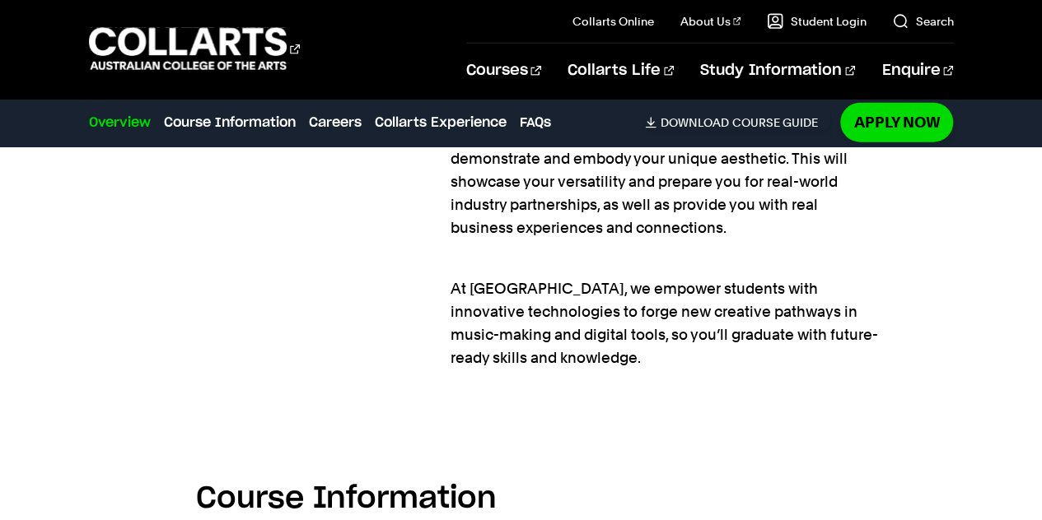
scroll to position [2036, 0]
